Goal: Transaction & Acquisition: Purchase product/service

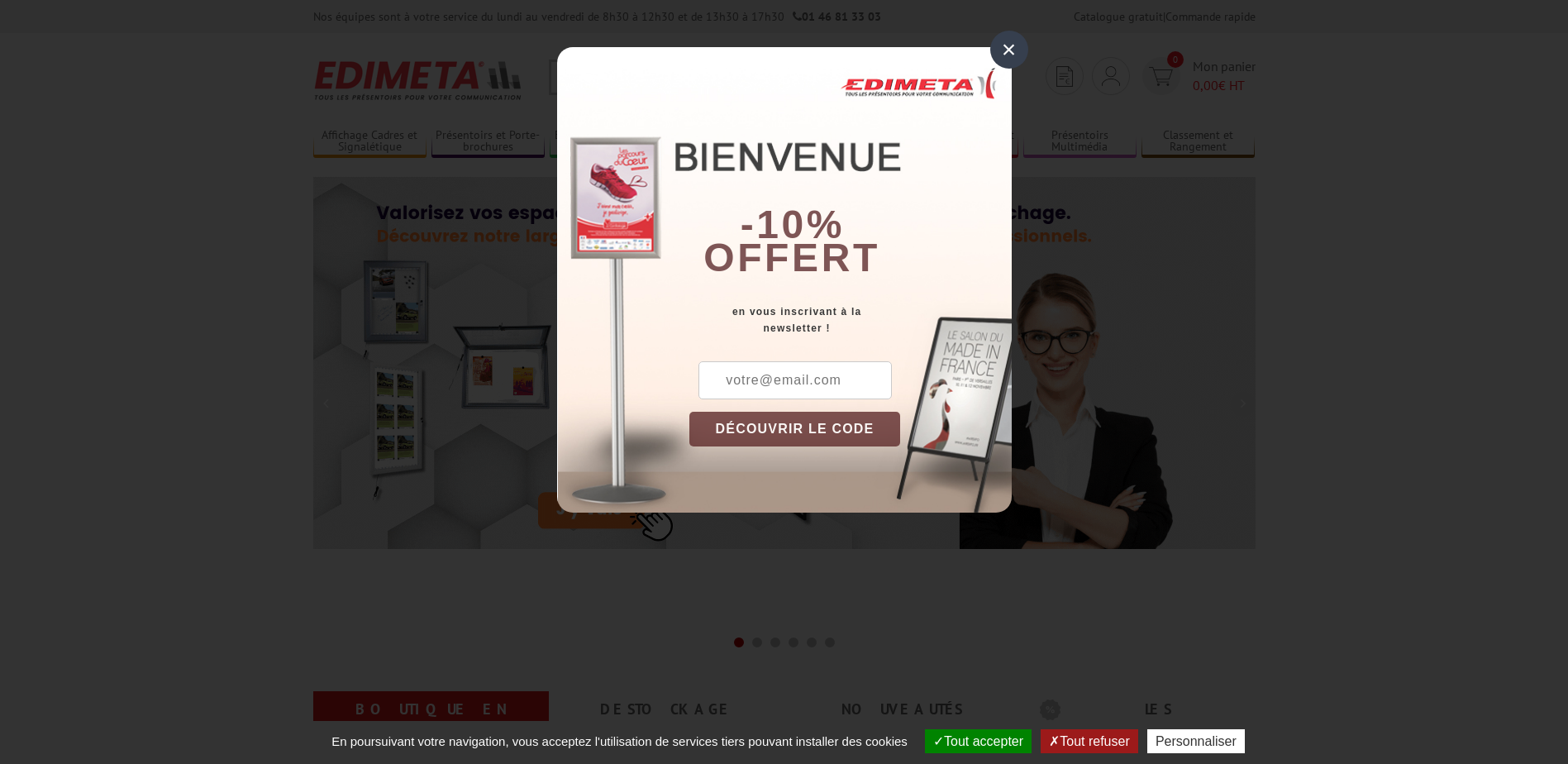
click at [1011, 59] on div "×" at bounding box center [1009, 50] width 38 height 38
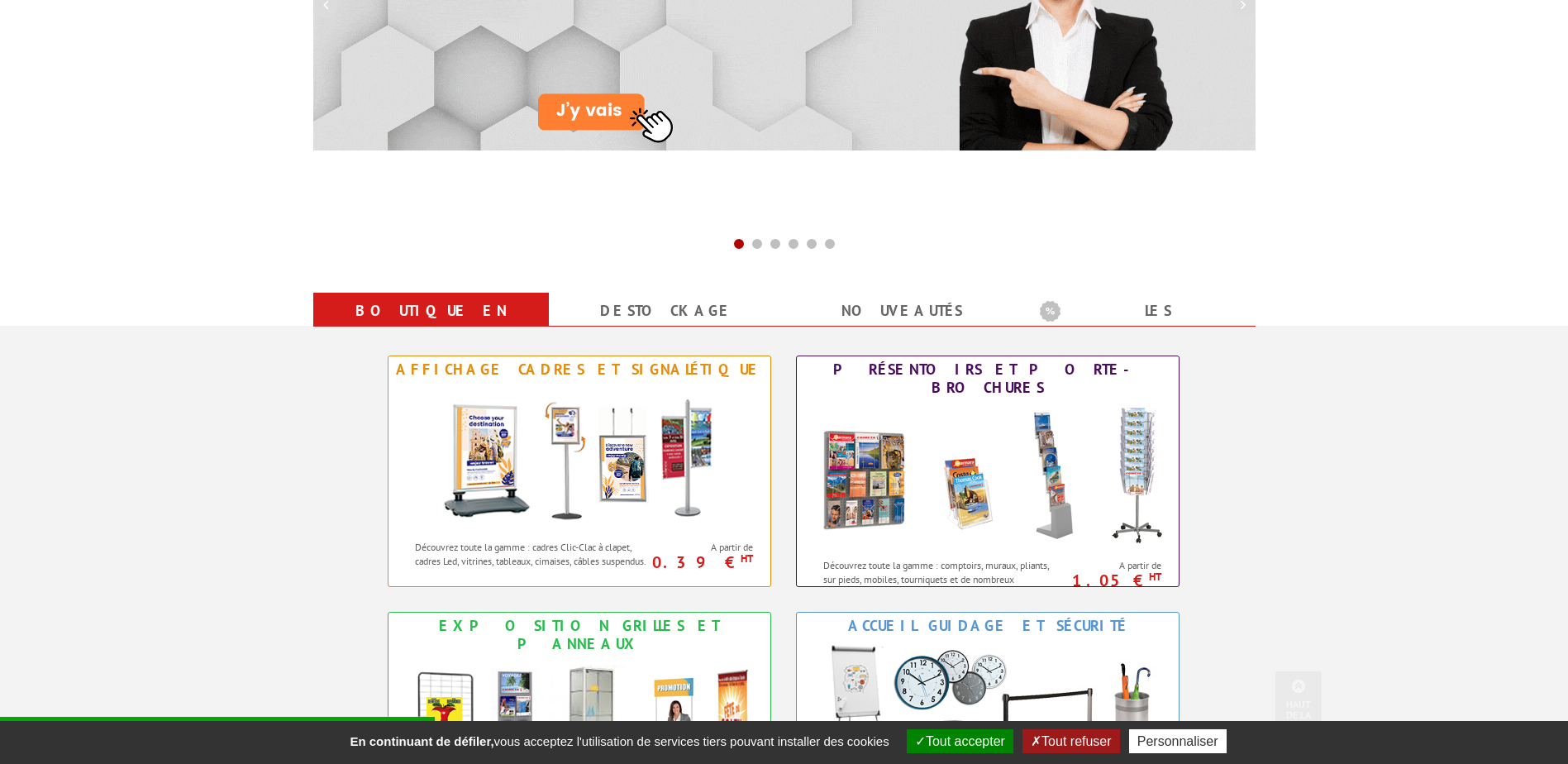
scroll to position [496, 0]
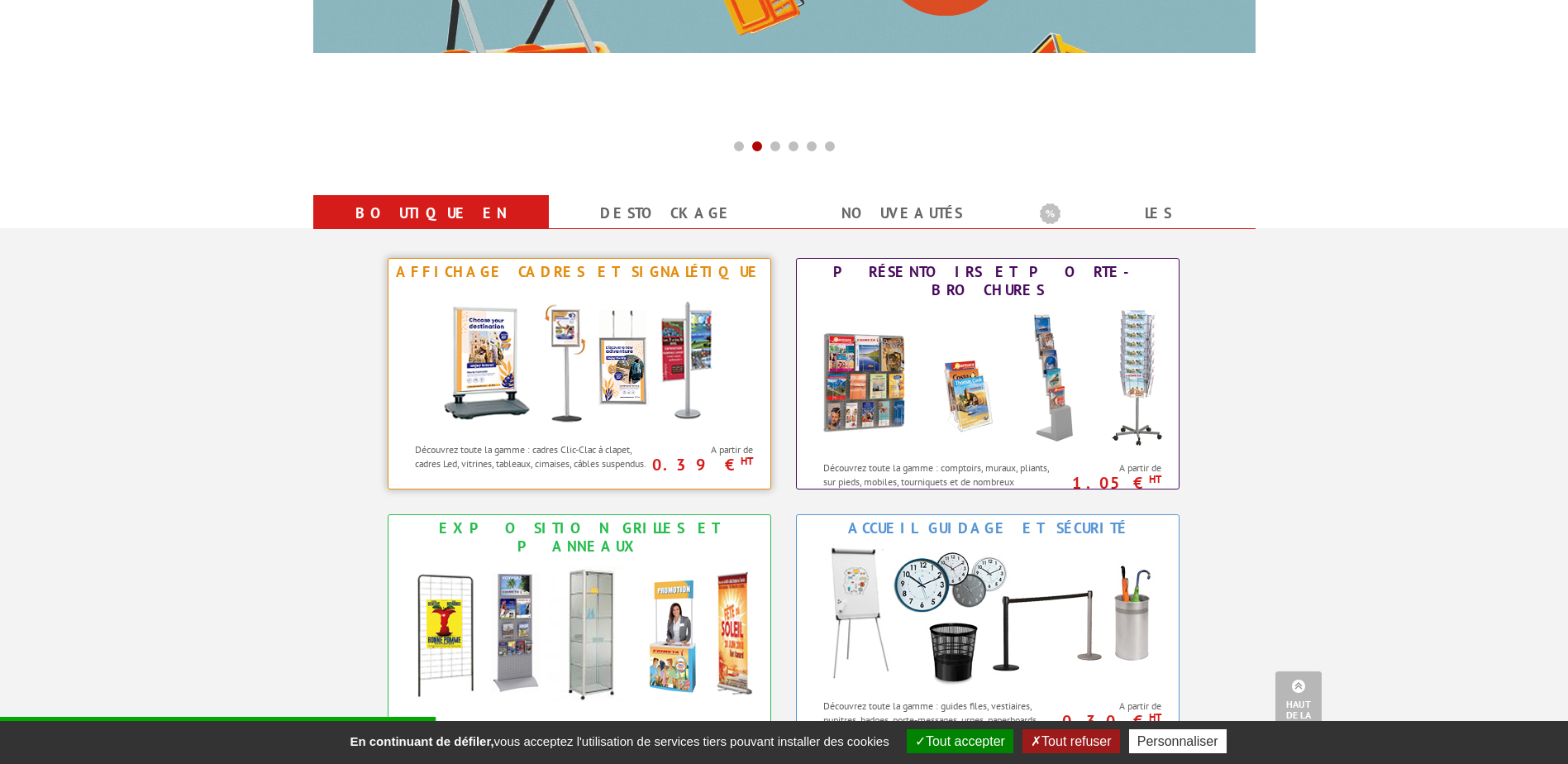
click at [574, 365] on img at bounding box center [579, 360] width 306 height 149
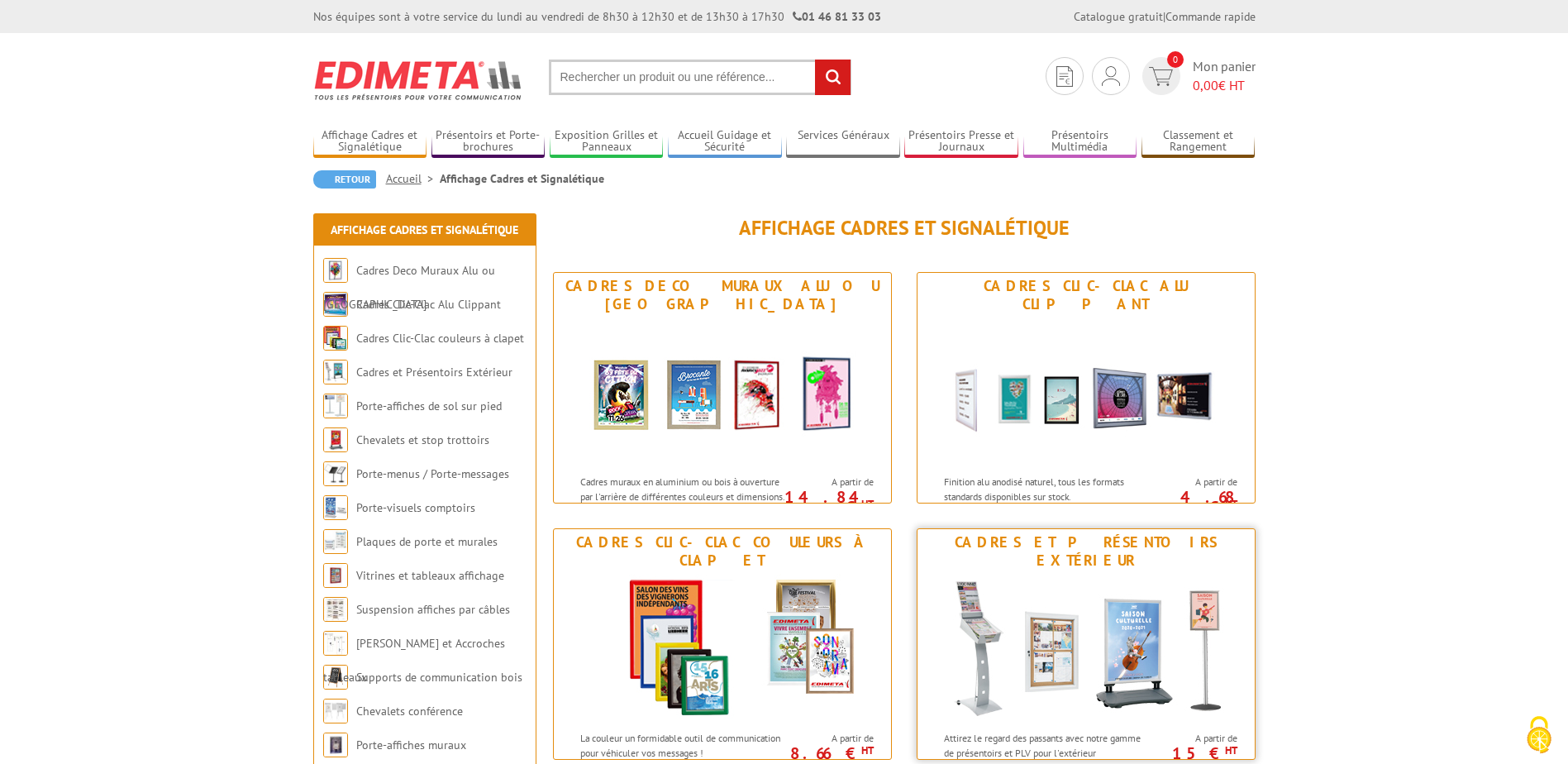
click at [1067, 613] on img at bounding box center [1086, 648] width 306 height 149
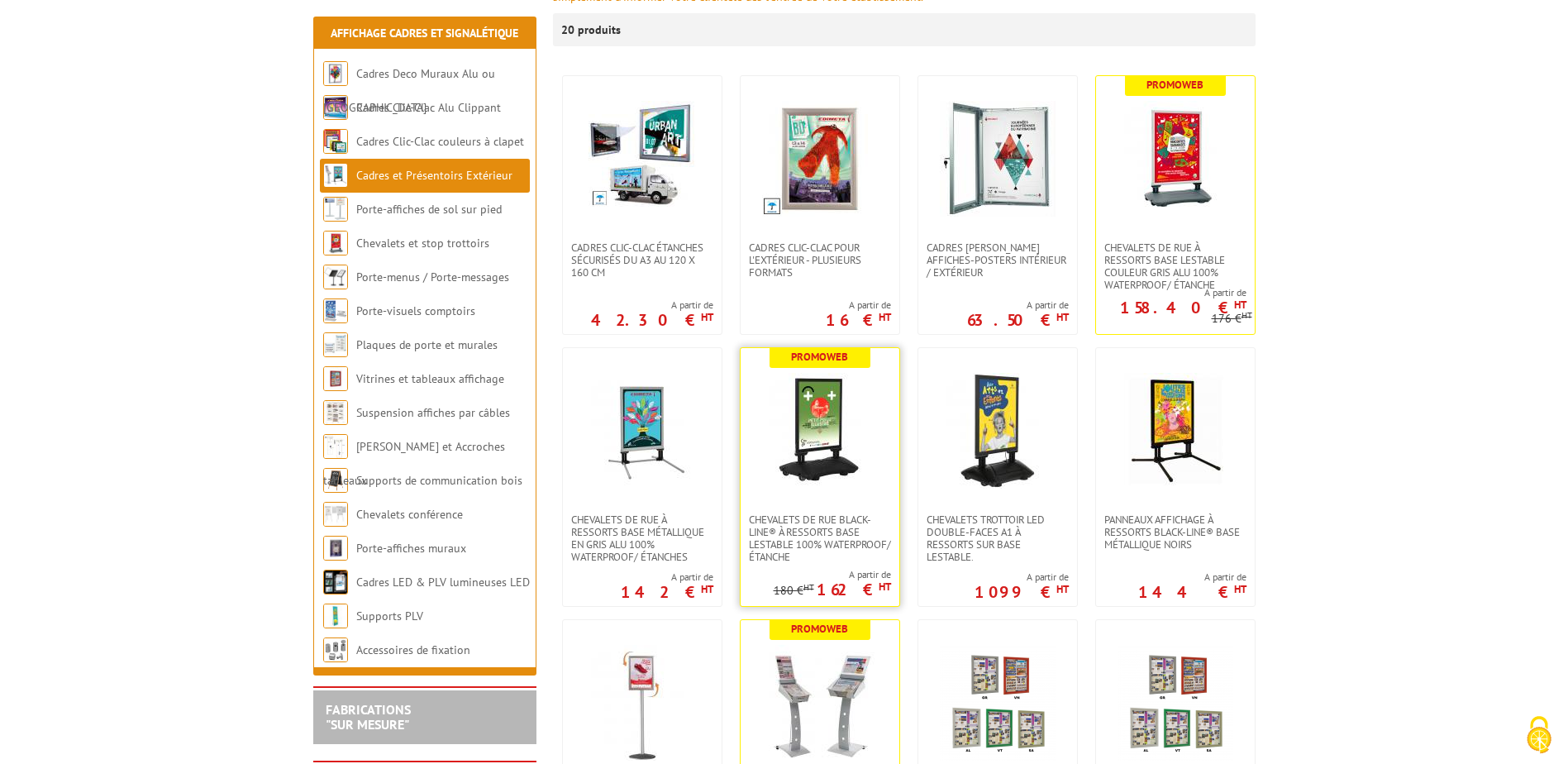
scroll to position [331, 0]
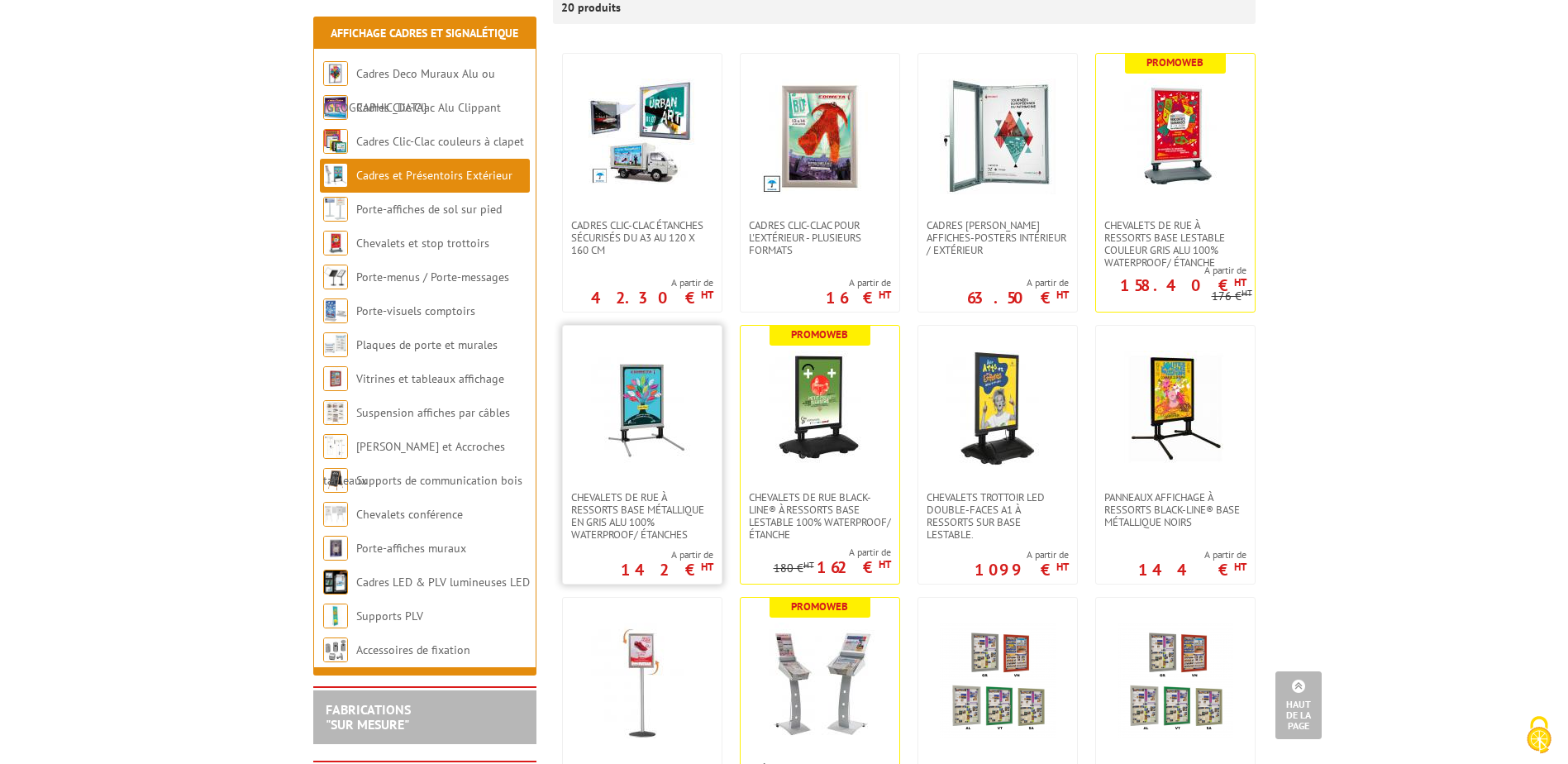
click at [665, 445] on img at bounding box center [641, 408] width 116 height 116
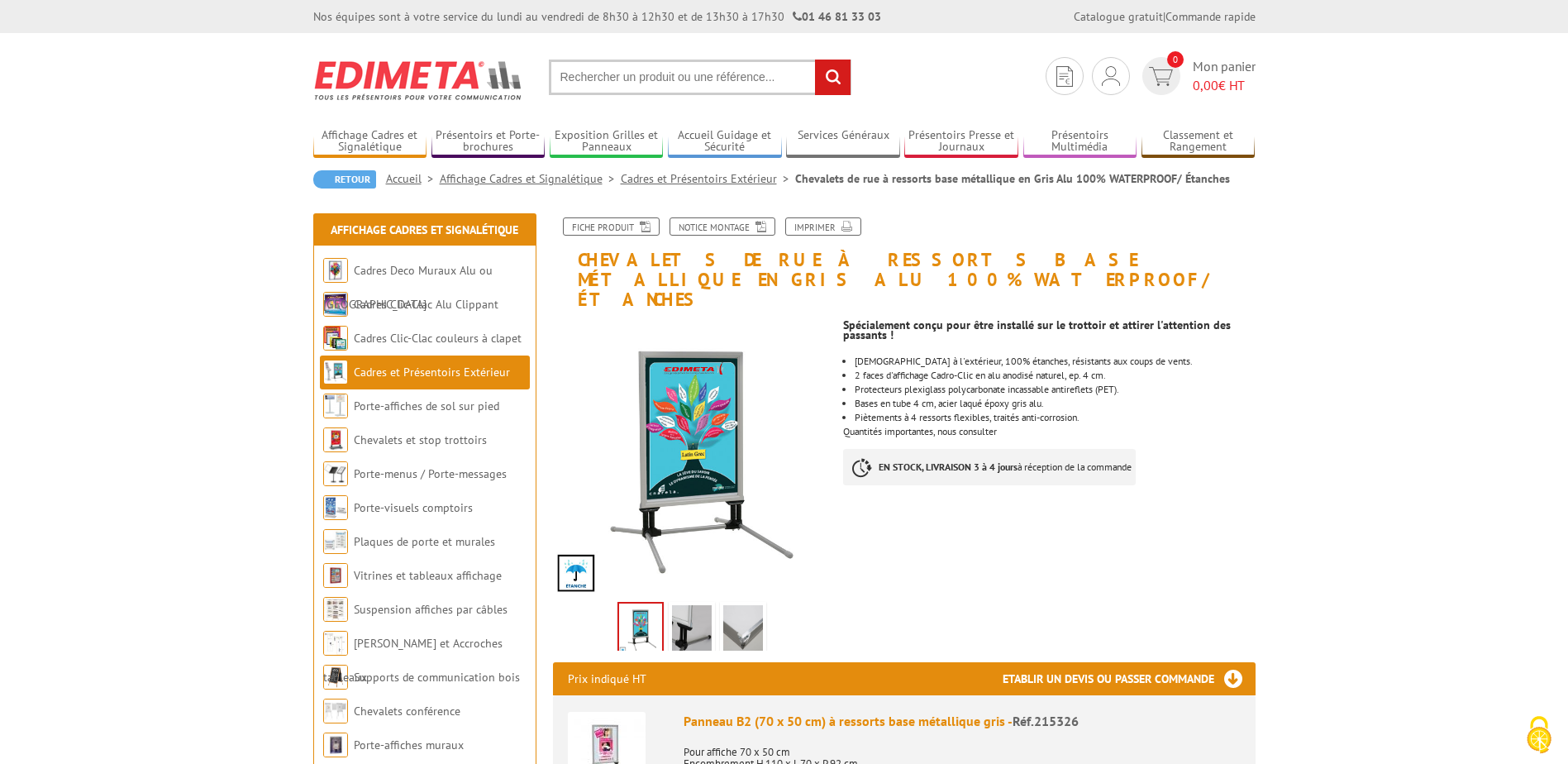
click at [691, 606] on img at bounding box center [692, 631] width 39 height 51
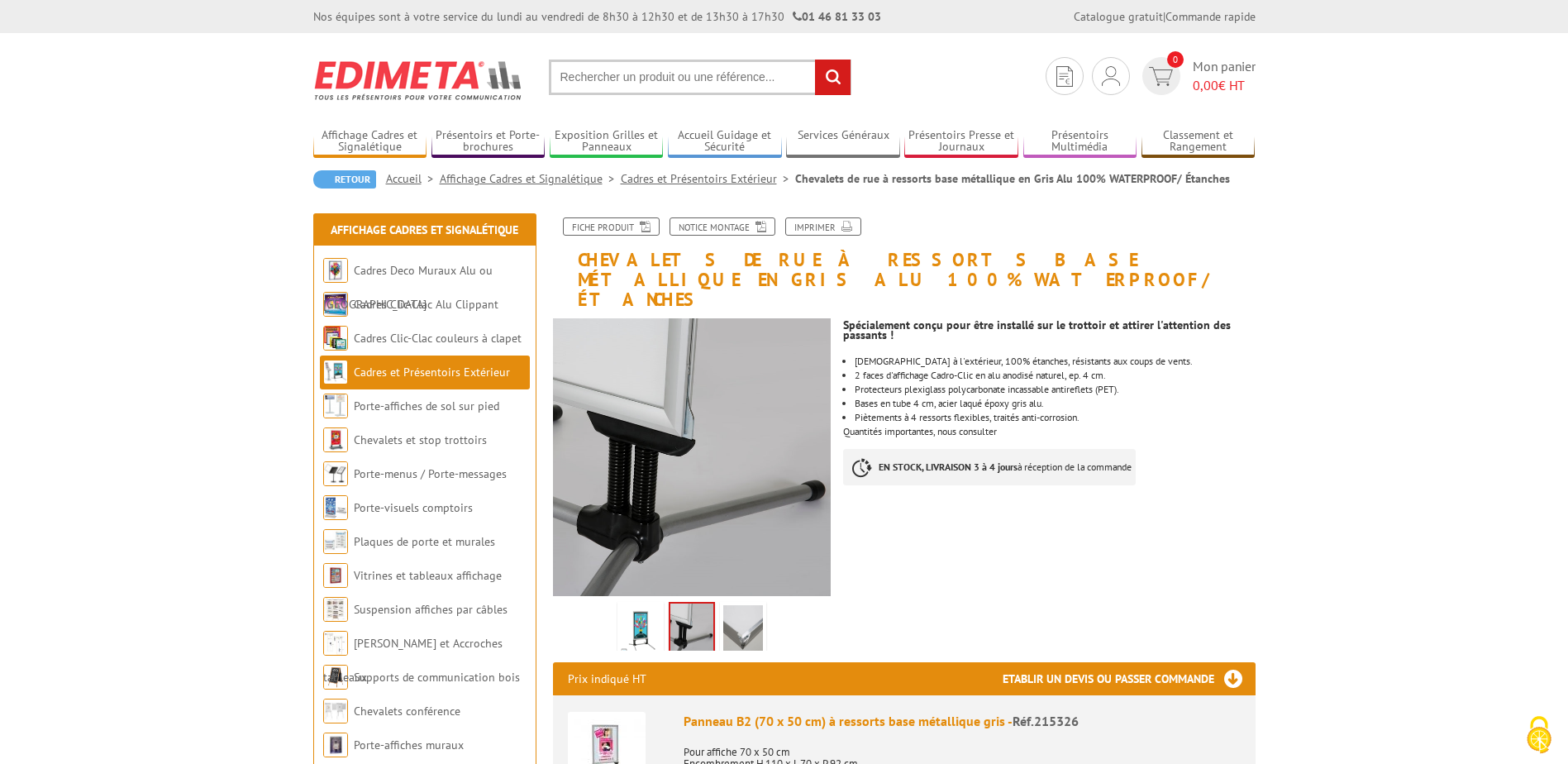
click at [744, 609] on img at bounding box center [743, 631] width 39 height 51
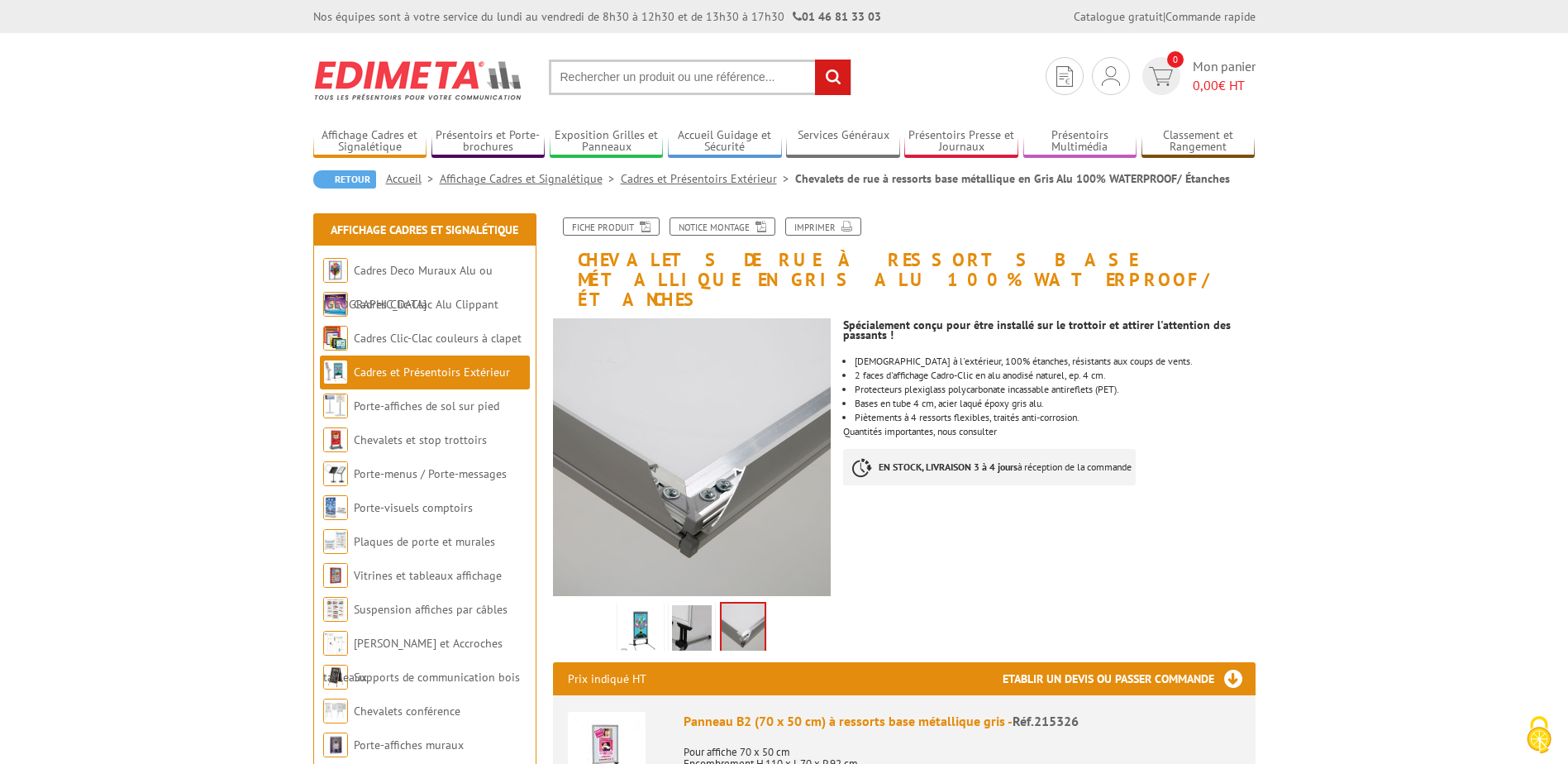
click at [639, 613] on img at bounding box center [641, 631] width 39 height 51
